Goal: Check status: Check status

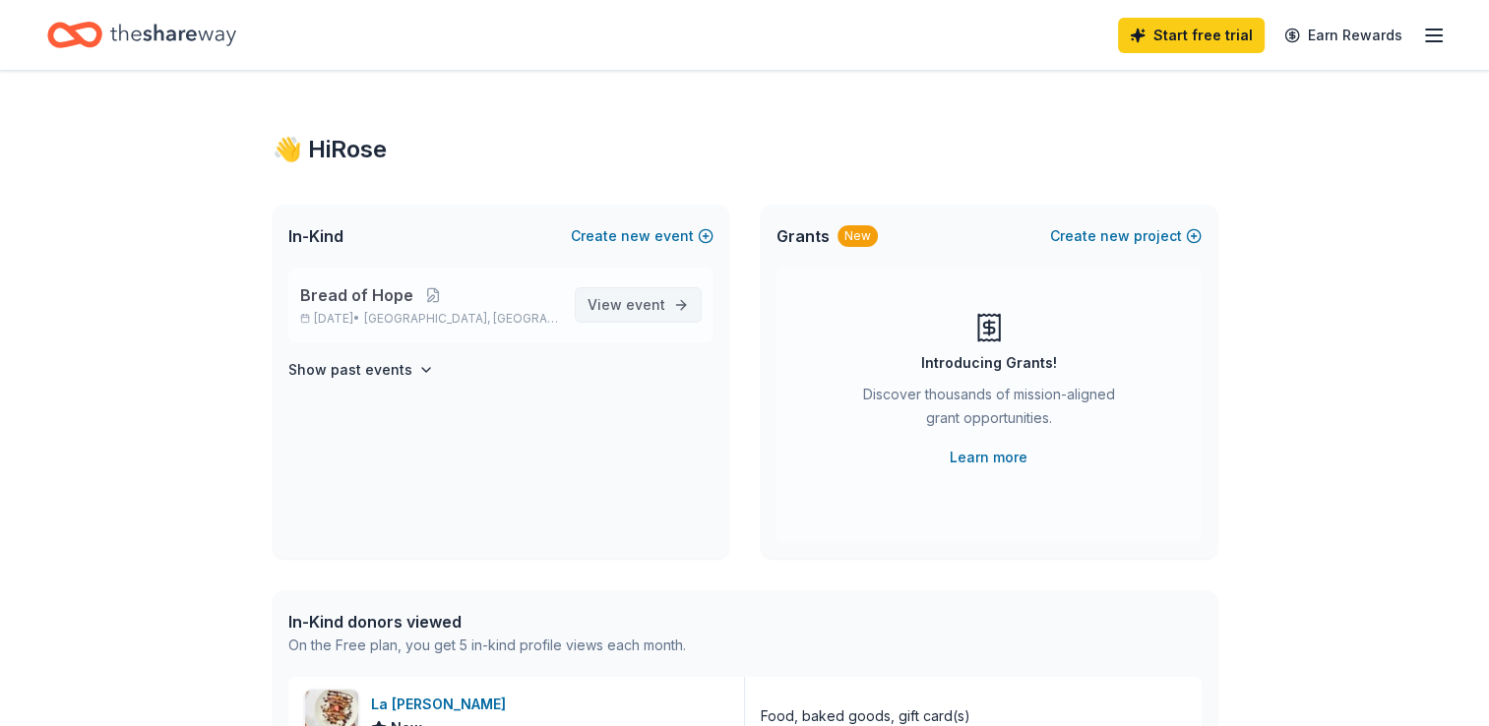
drag, startPoint x: 627, startPoint y: 298, endPoint x: 627, endPoint y: 314, distance: 15.7
click at [633, 310] on span "event" at bounding box center [645, 304] width 39 height 17
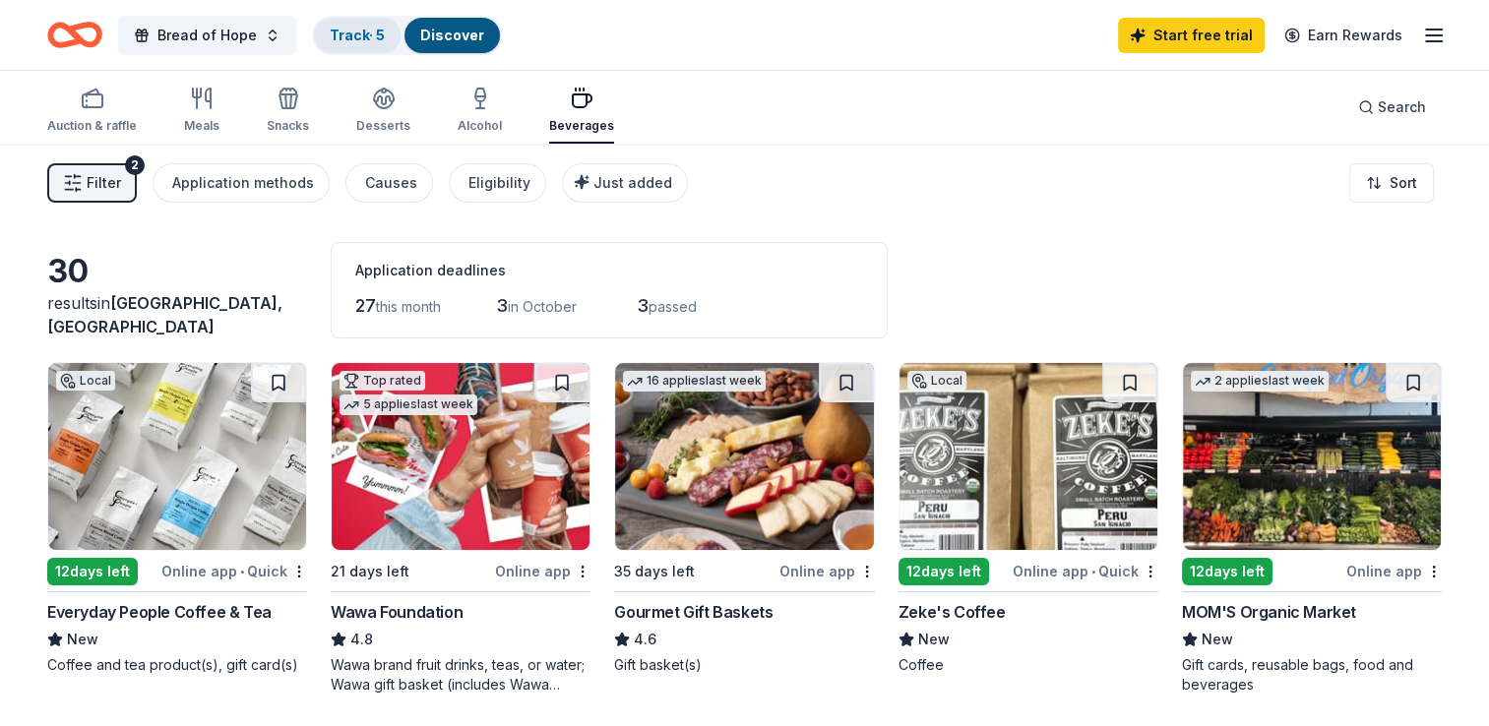
click at [356, 34] on link "Track · 5" at bounding box center [357, 35] width 55 height 17
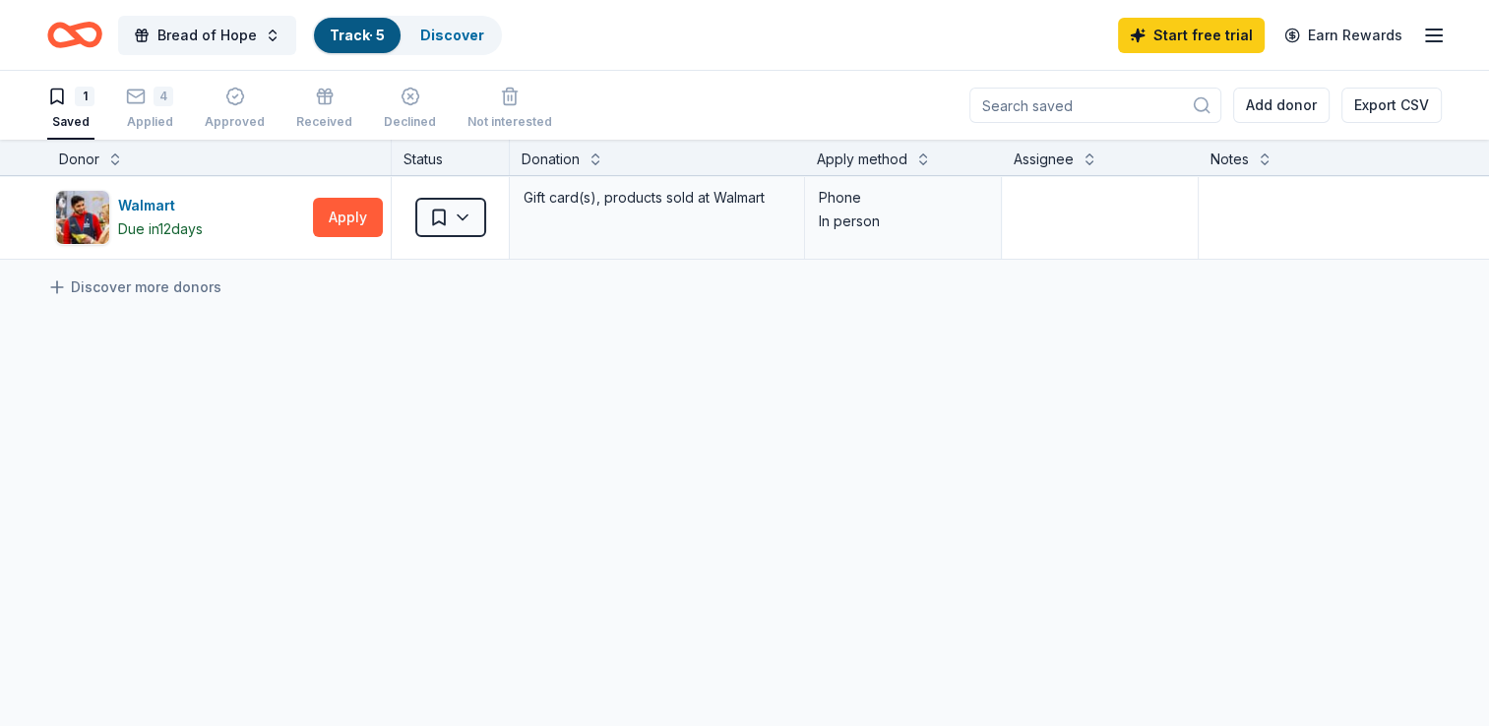
click at [356, 34] on link "Track · 5" at bounding box center [357, 35] width 55 height 17
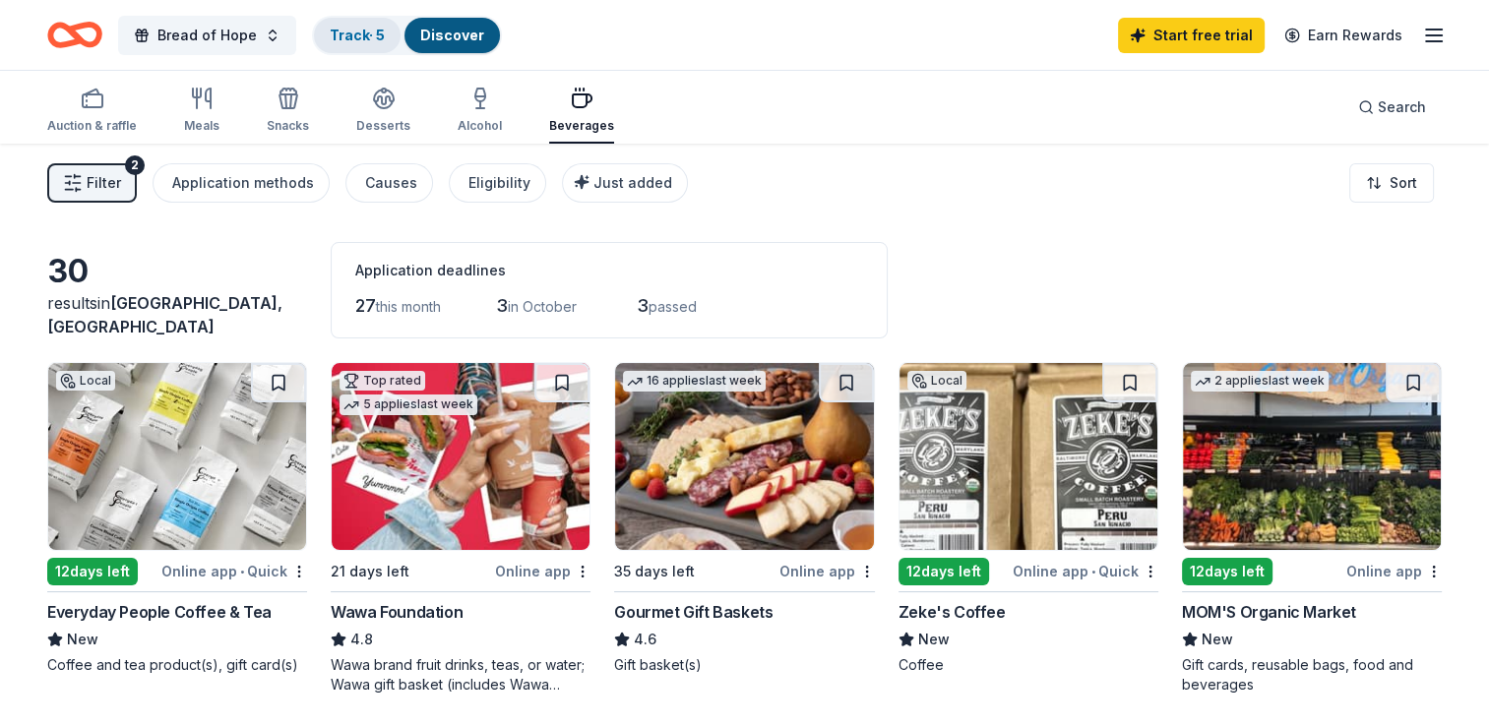
click at [336, 34] on link "Track · 5" at bounding box center [357, 35] width 55 height 17
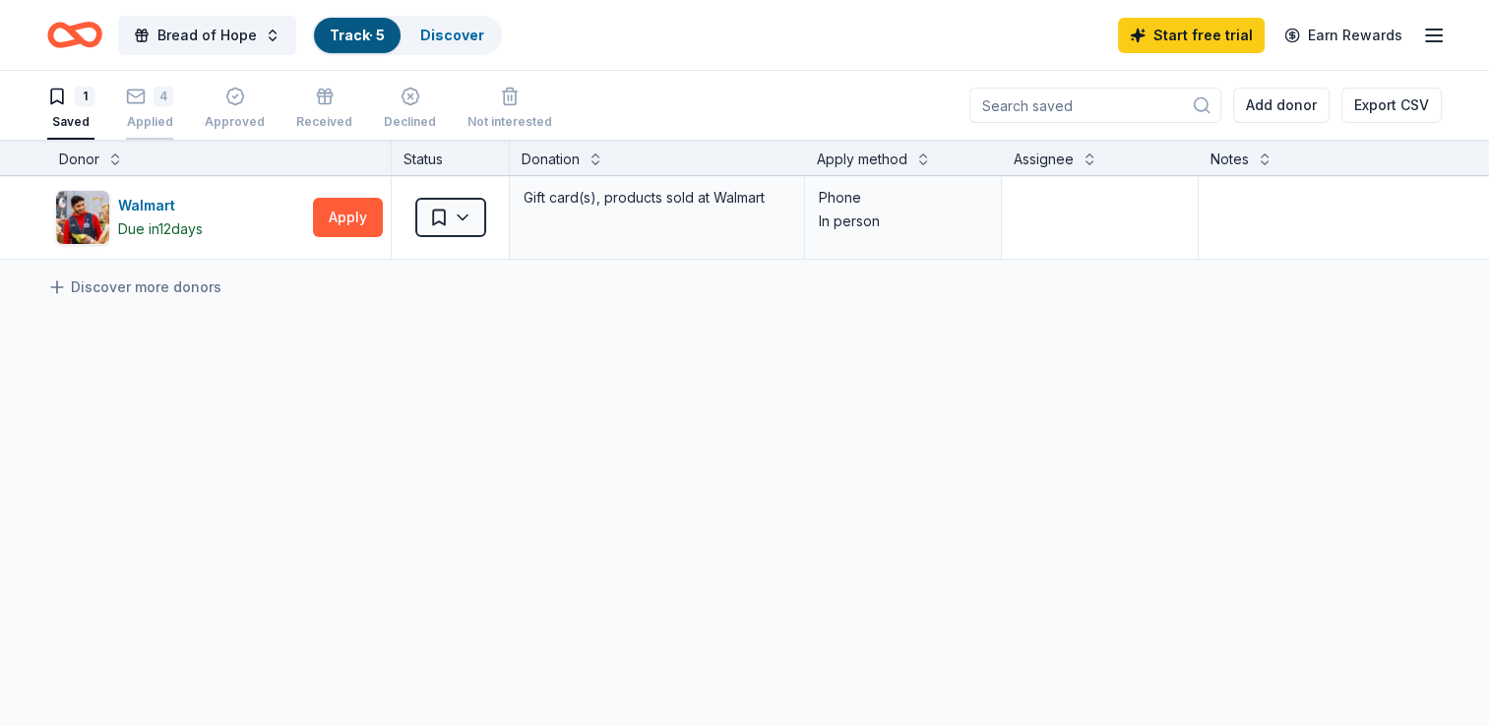
click at [142, 116] on div "Applied" at bounding box center [149, 122] width 47 height 16
